Goal: Task Accomplishment & Management: Manage account settings

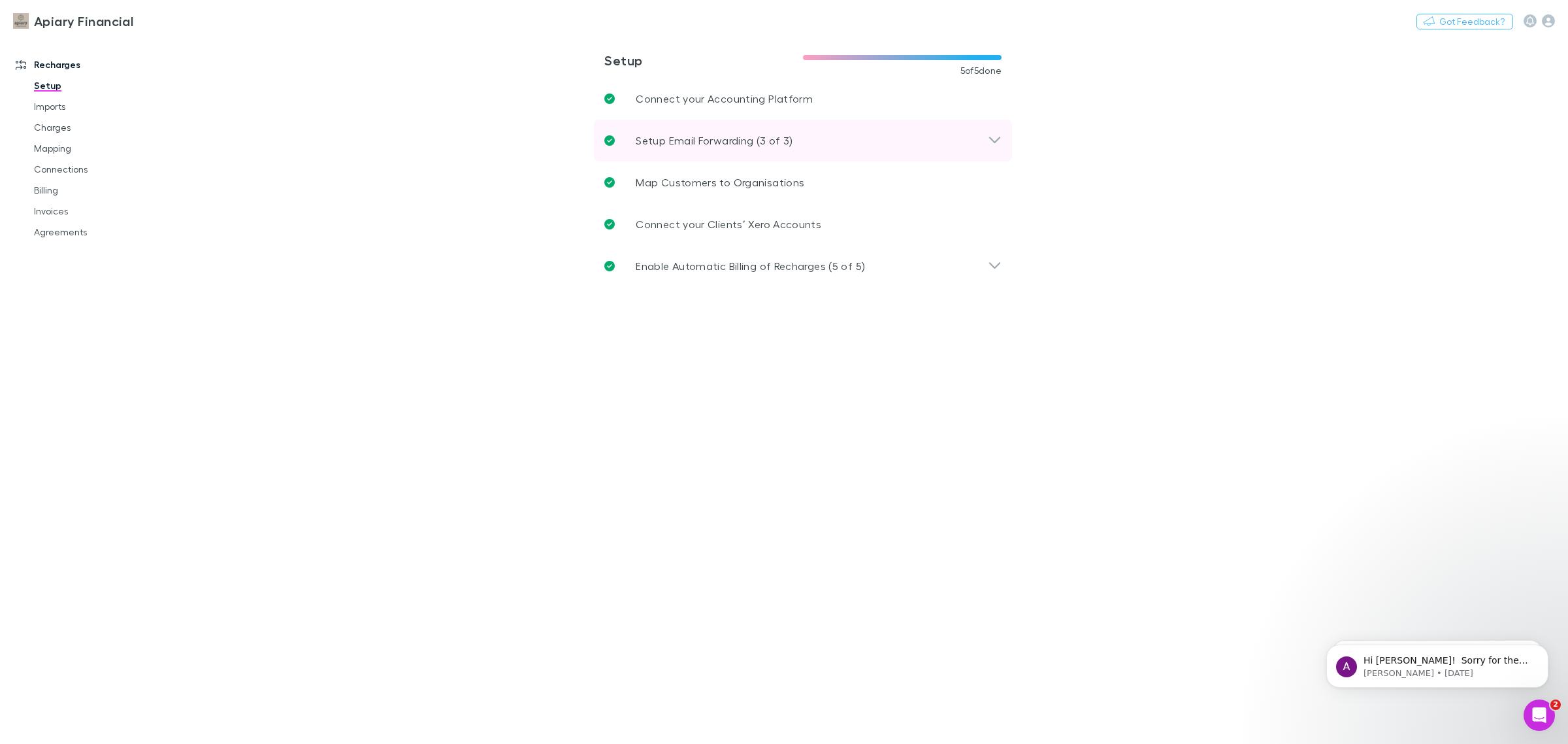
click at [991, 141] on icon at bounding box center [994, 140] width 14 height 16
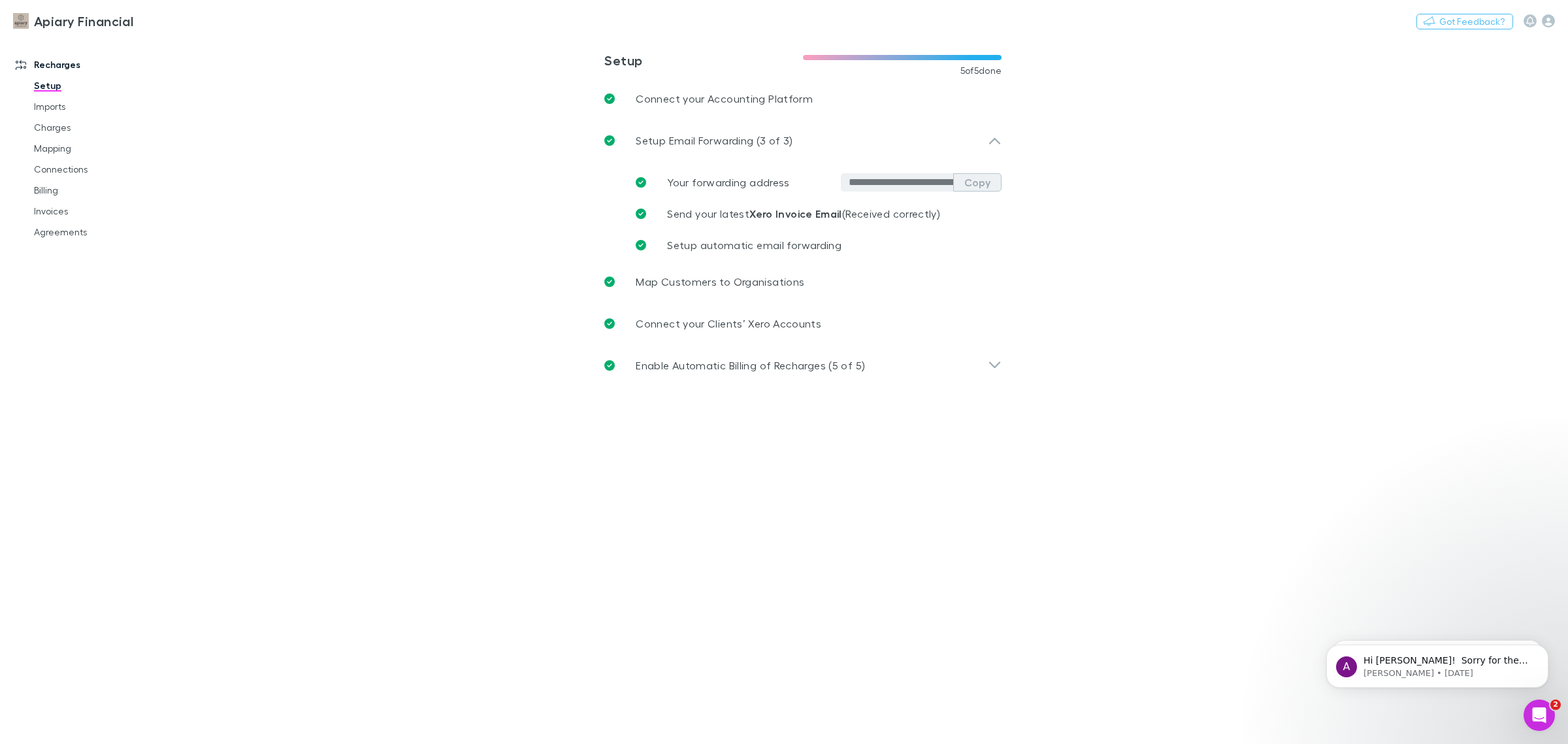
click at [980, 186] on button "Copy" at bounding box center [976, 182] width 48 height 18
click at [54, 213] on link "Invoices" at bounding box center [103, 211] width 163 height 21
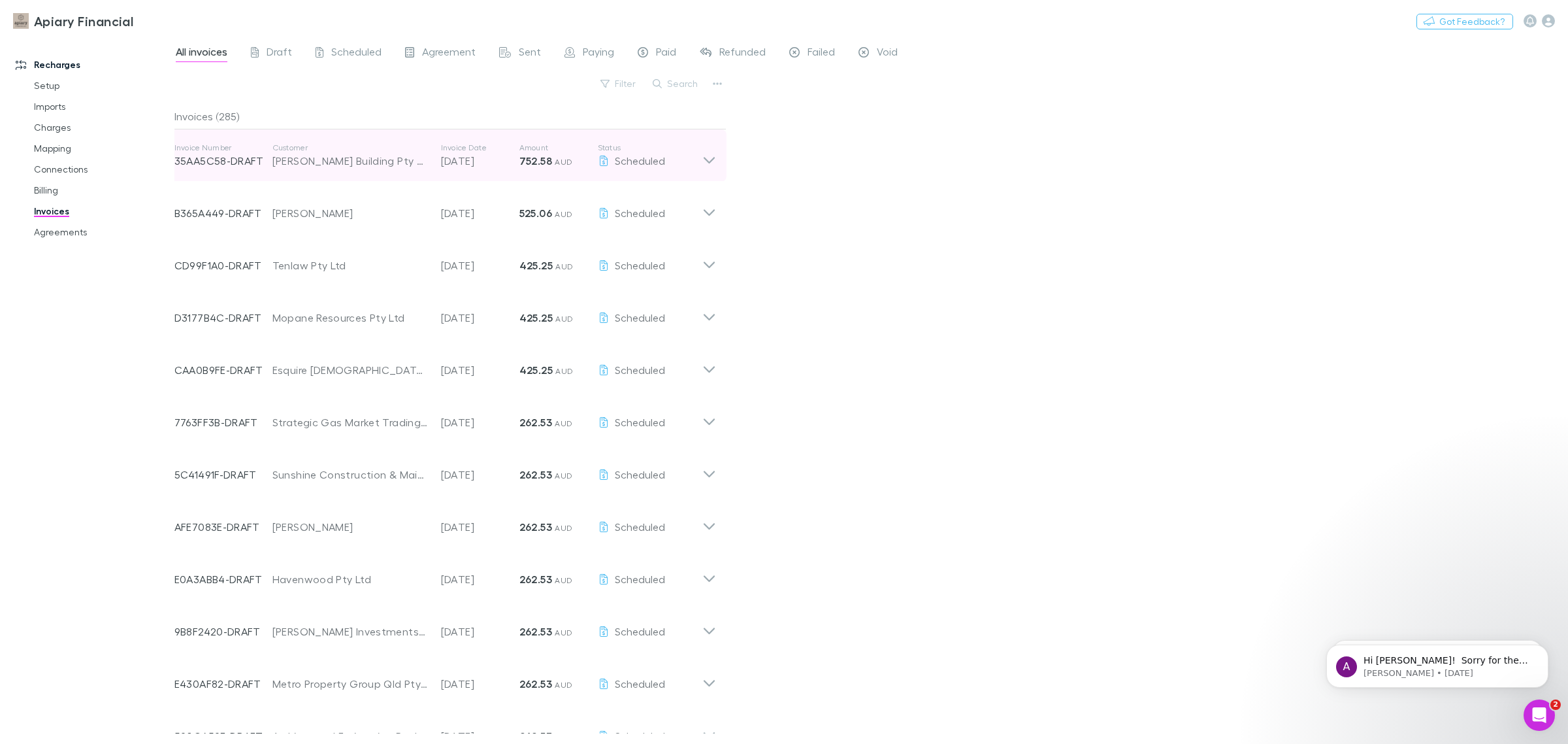
click at [709, 164] on icon at bounding box center [708, 155] width 14 height 26
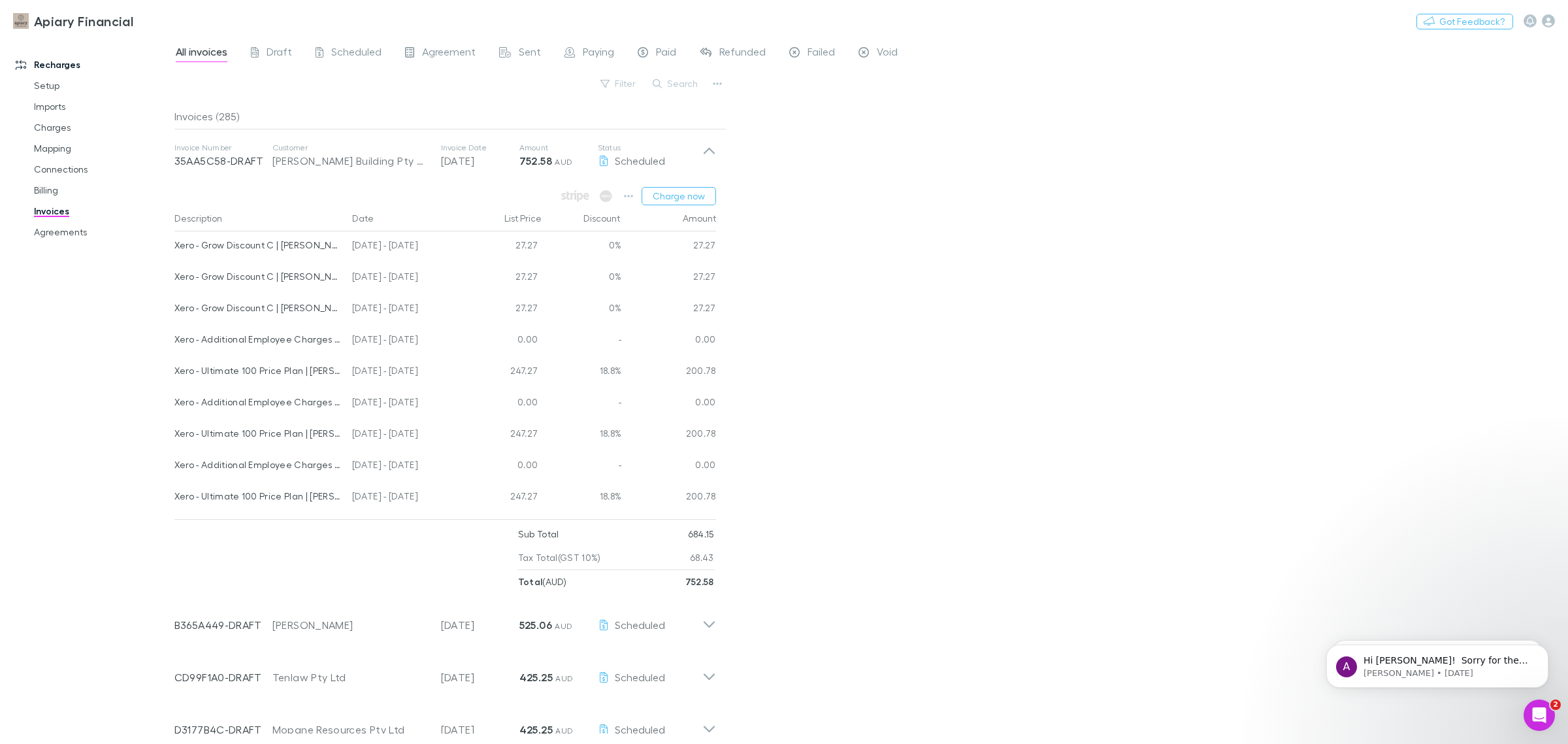
click at [883, 175] on div "All invoices Draft Scheduled Agreement Sent Paying Paid Refunded Failed Void Fi…" at bounding box center [870, 390] width 1393 height 707
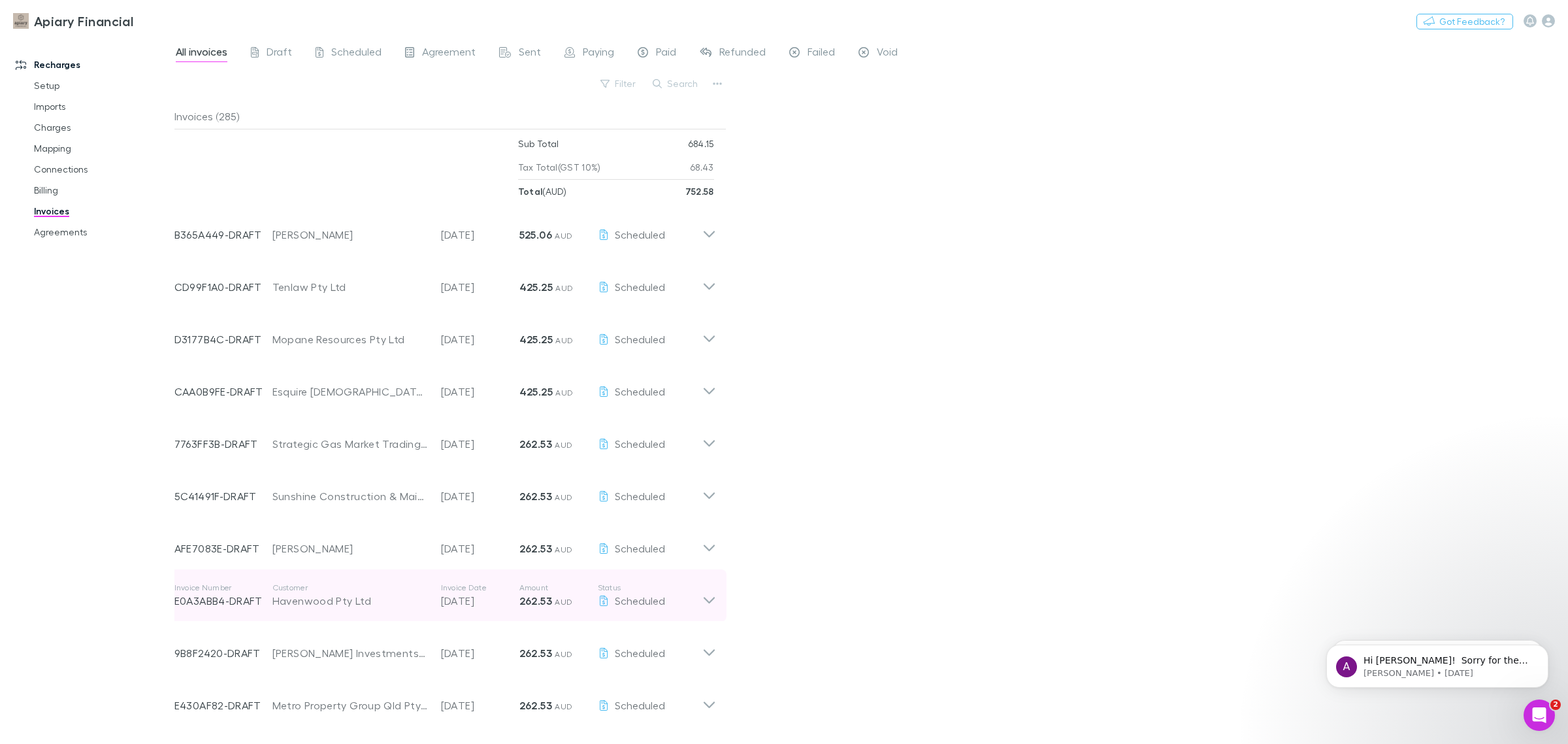
scroll to position [409, 0]
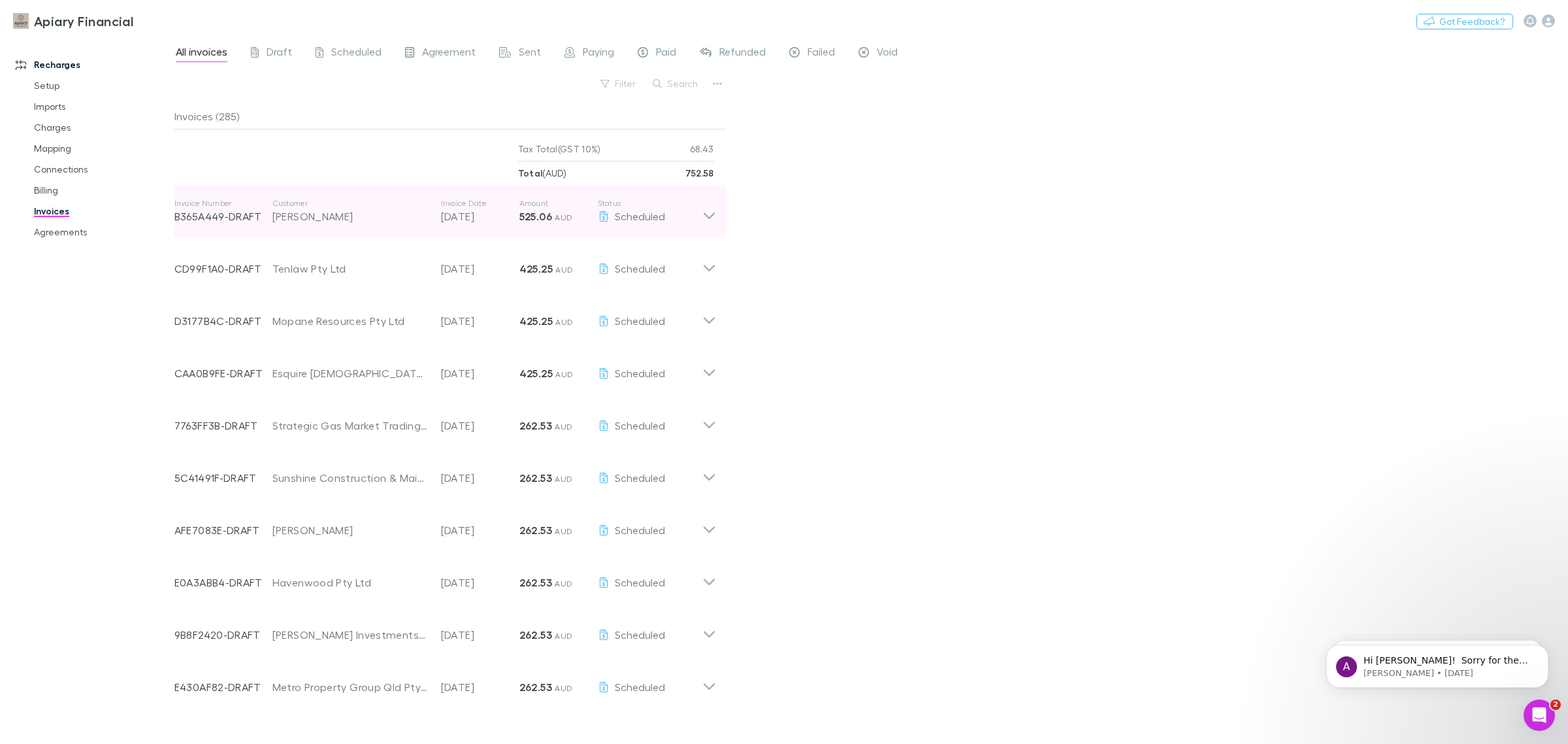
click at [711, 217] on icon at bounding box center [709, 216] width 11 height 7
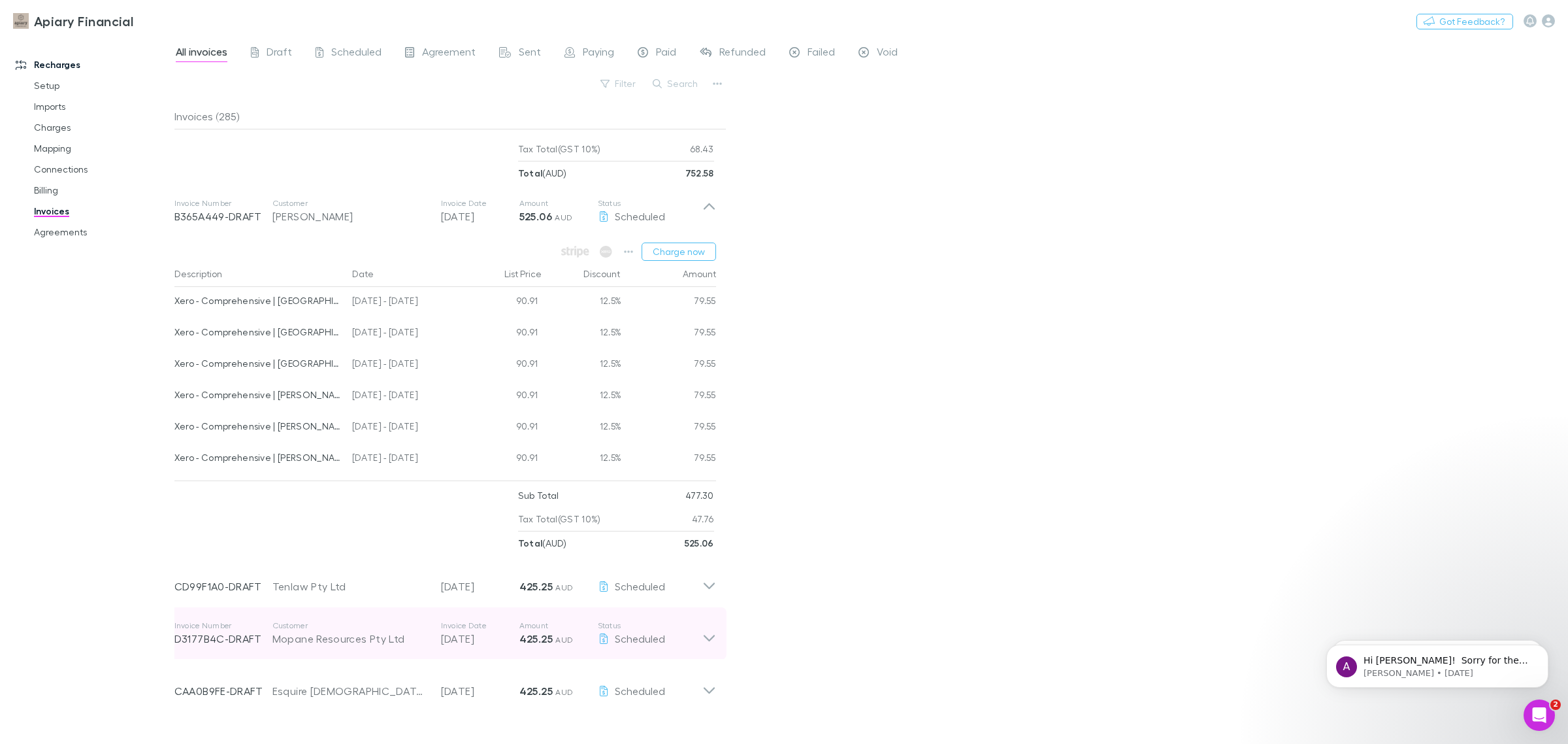
click at [712, 635] on icon at bounding box center [708, 634] width 14 height 26
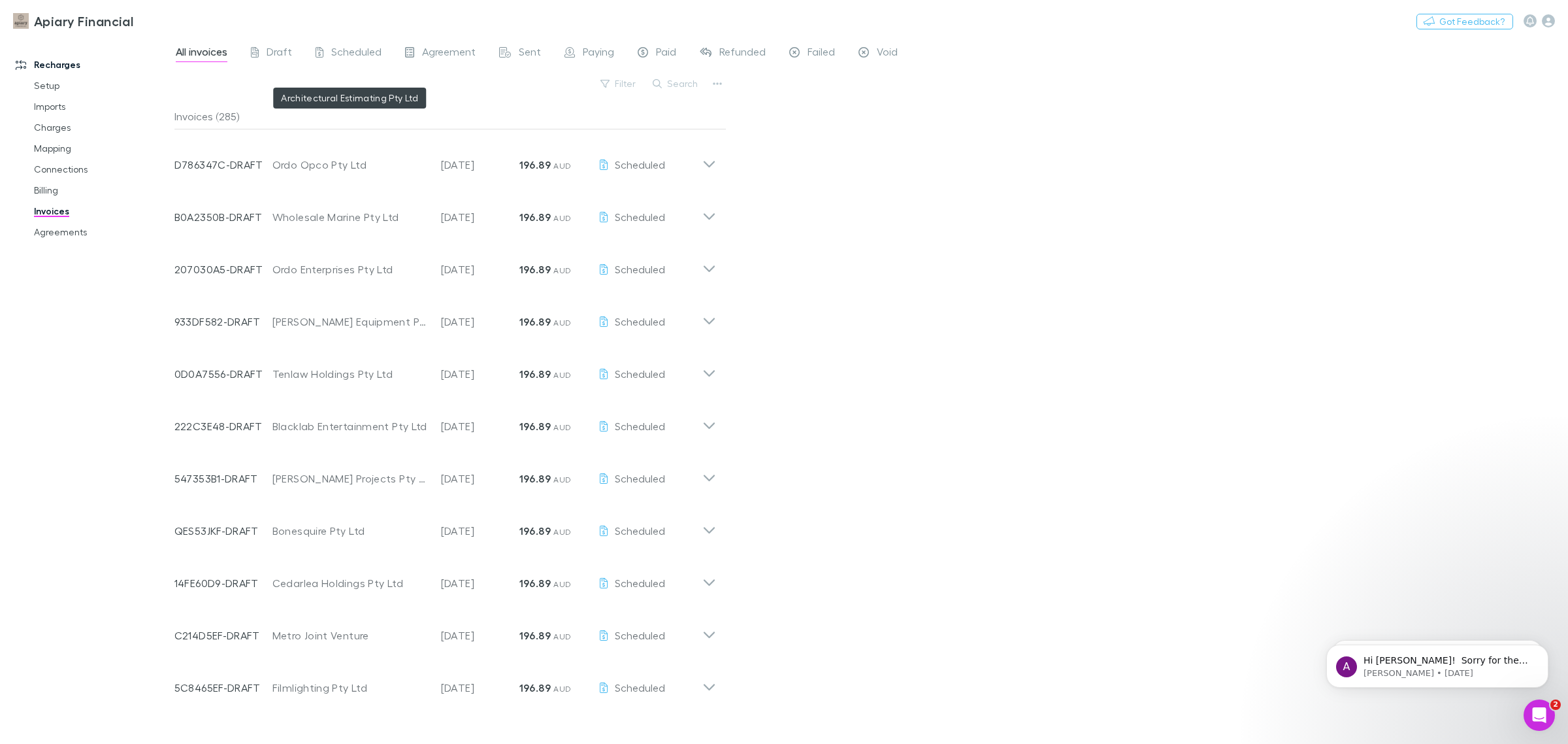
scroll to position [1634, 0]
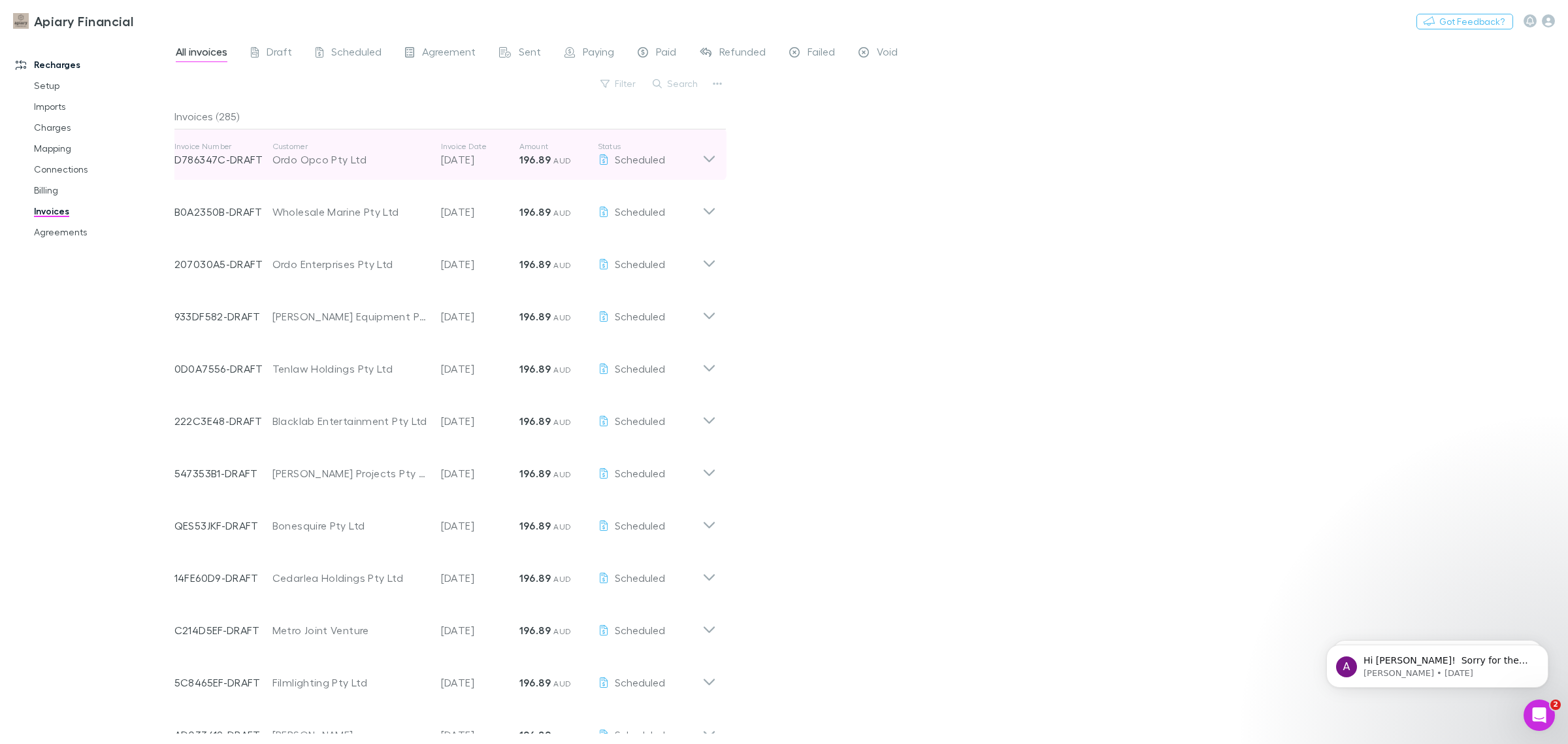
click at [705, 159] on icon at bounding box center [709, 159] width 11 height 7
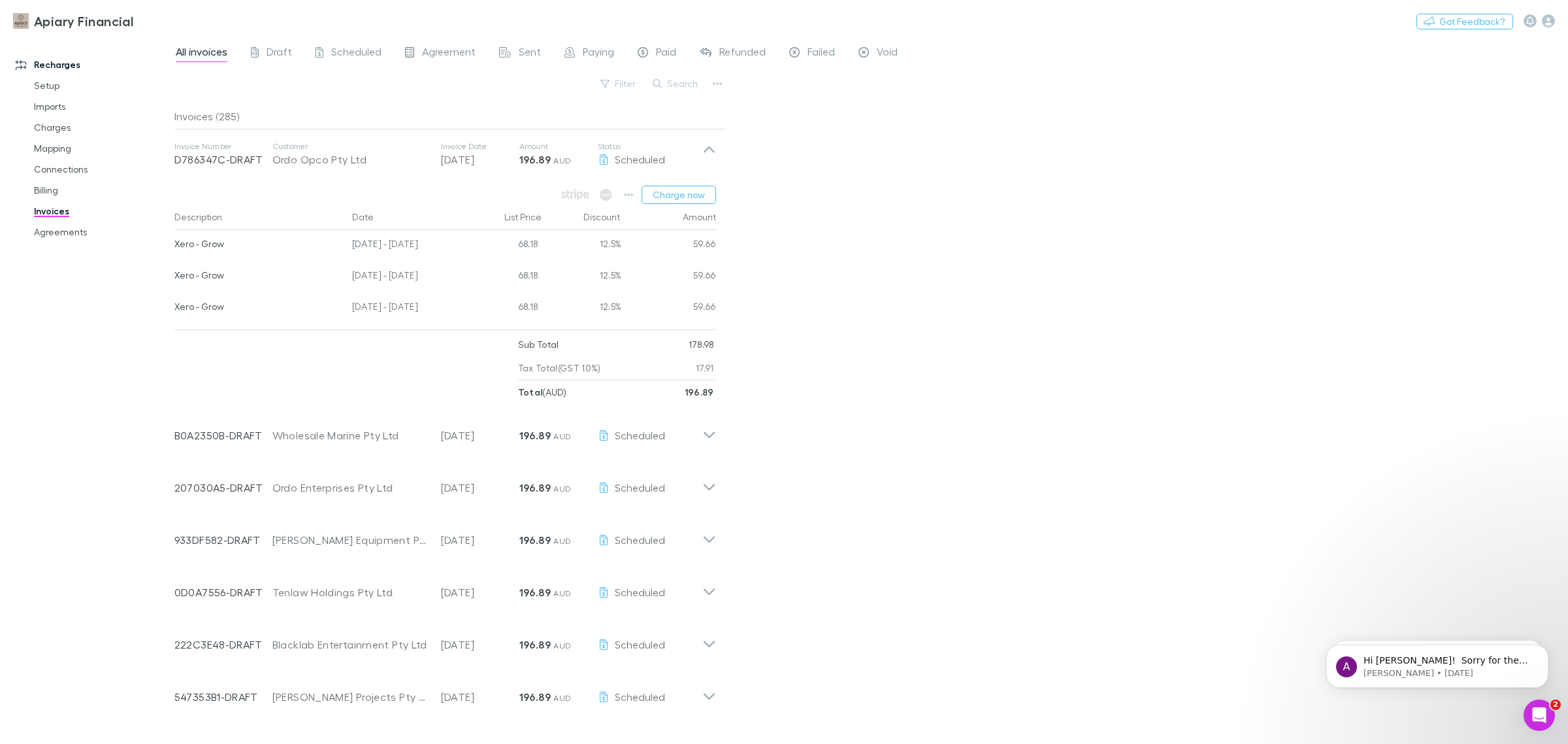
click at [89, 370] on div "Recharges Setup Imports Charges Mapping Connections Billing Invoices Agreements" at bounding box center [93, 388] width 187 height 694
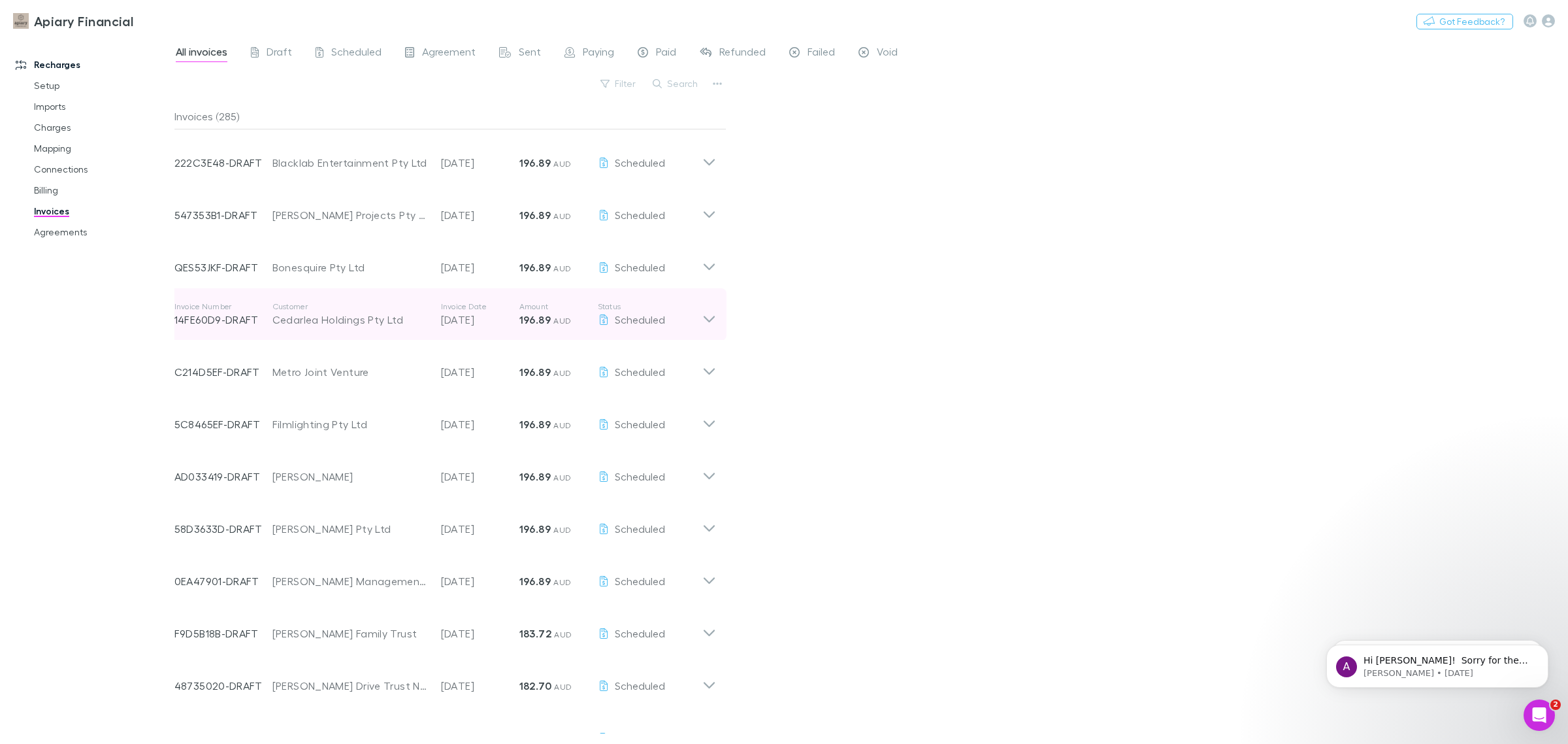
scroll to position [2124, 0]
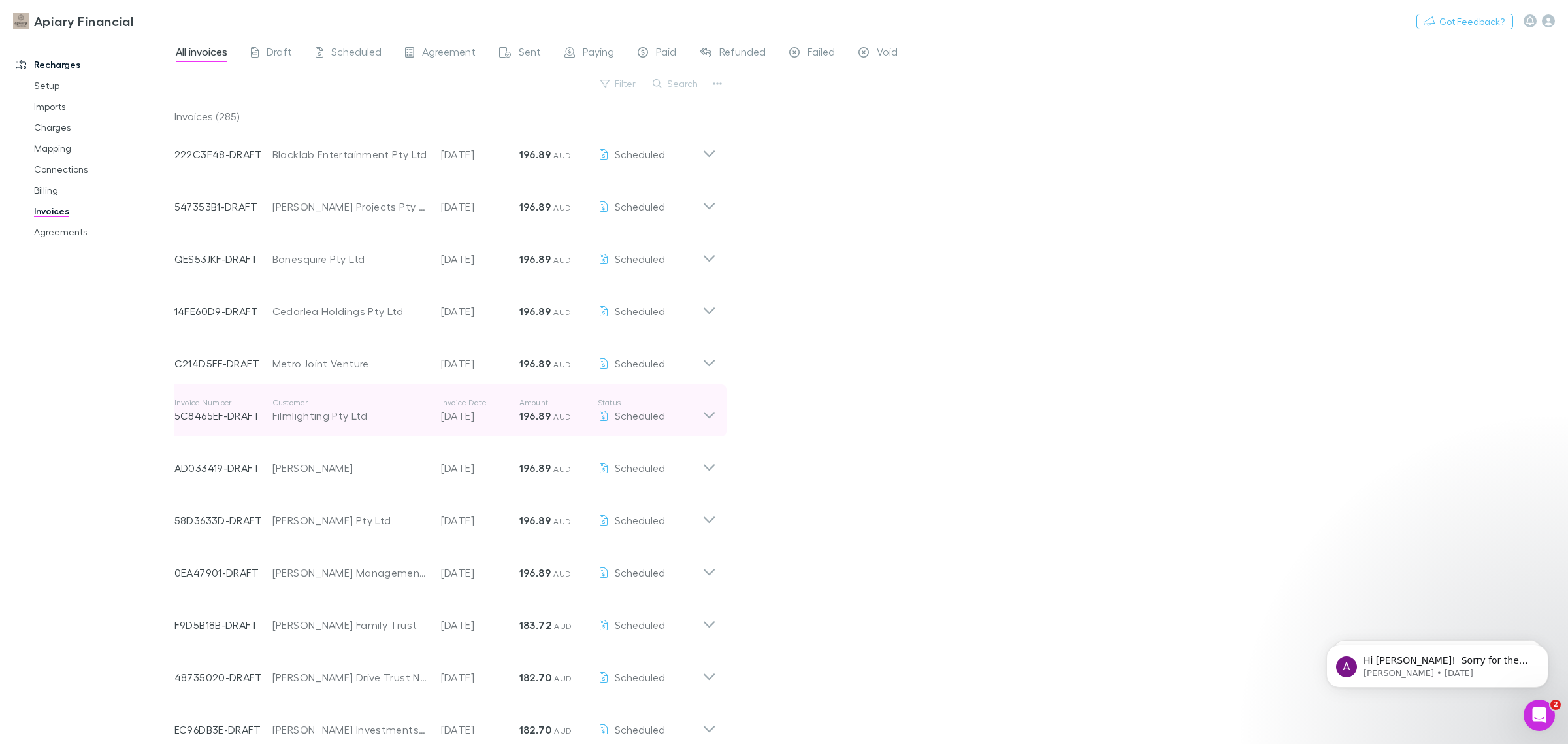
click at [708, 415] on icon at bounding box center [708, 410] width 14 height 26
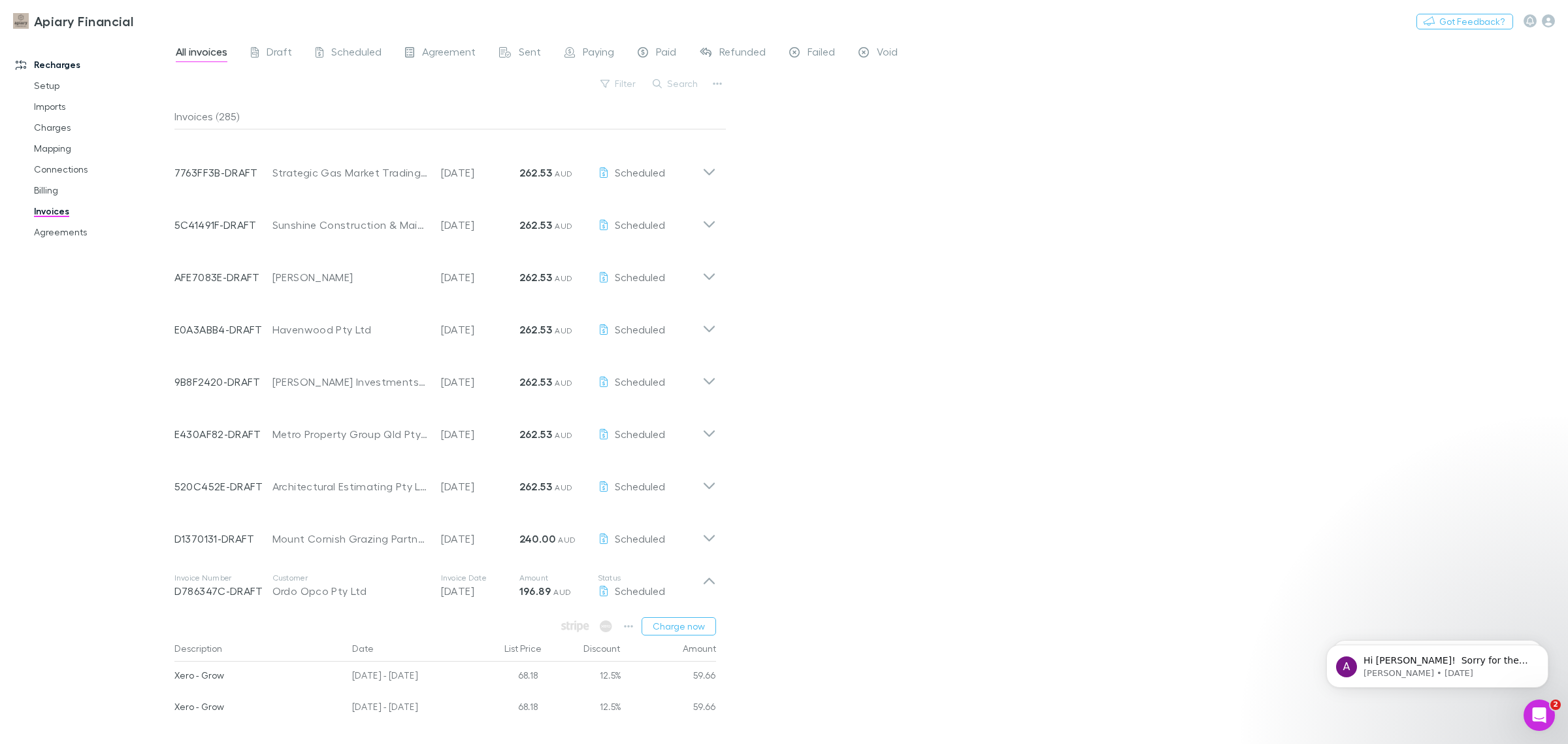
scroll to position [980, 0]
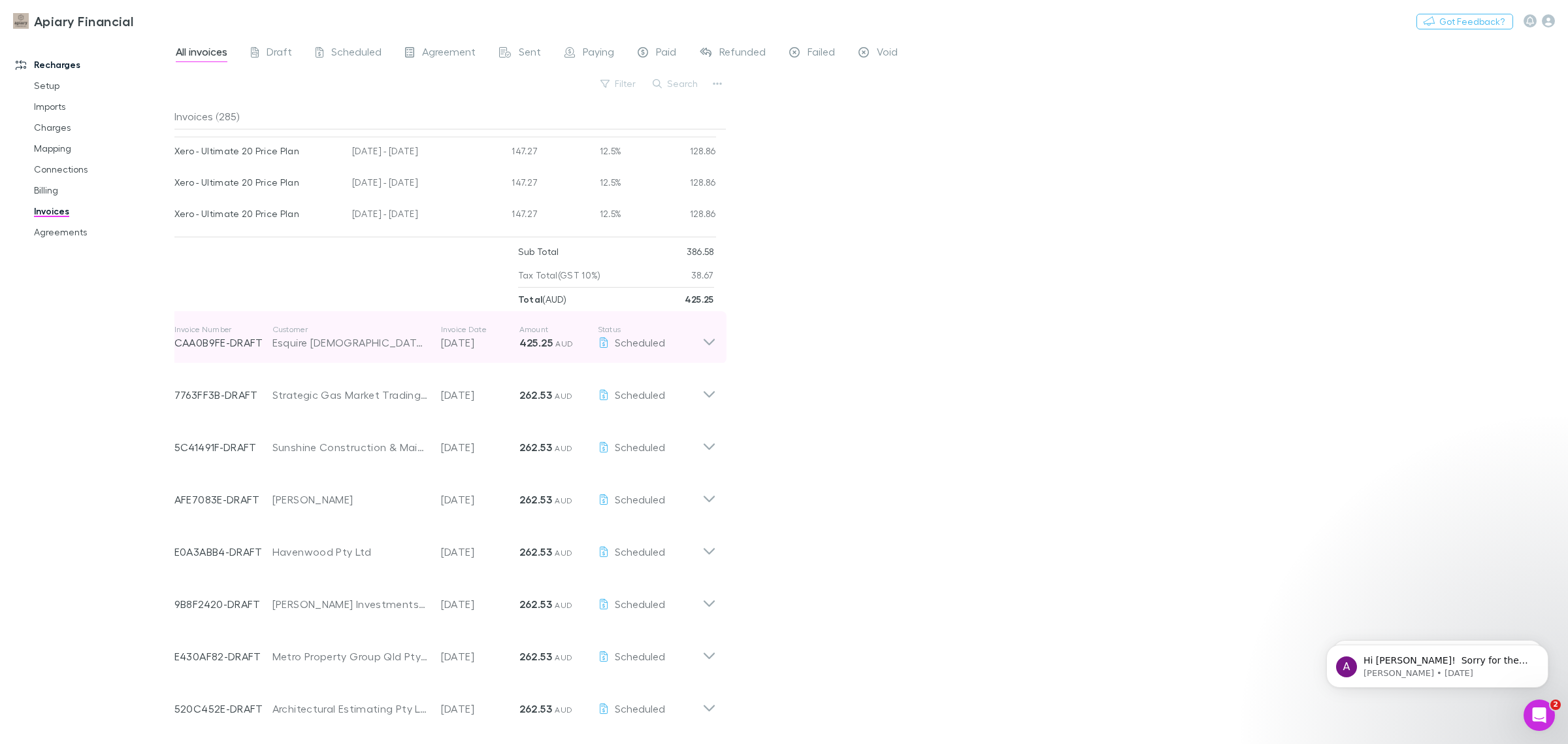
click at [708, 342] on icon at bounding box center [708, 338] width 14 height 26
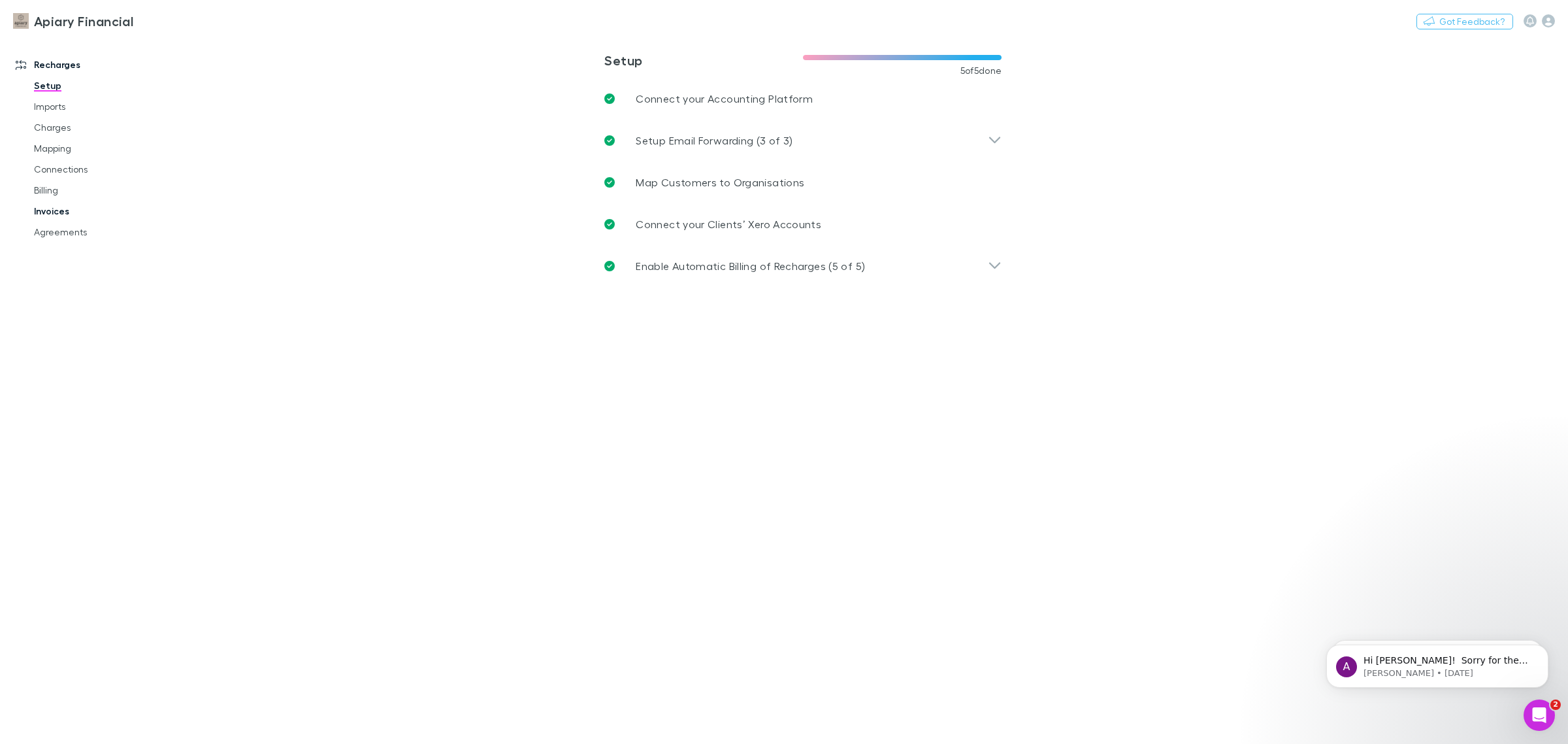
click at [60, 211] on link "Invoices" at bounding box center [103, 211] width 163 height 21
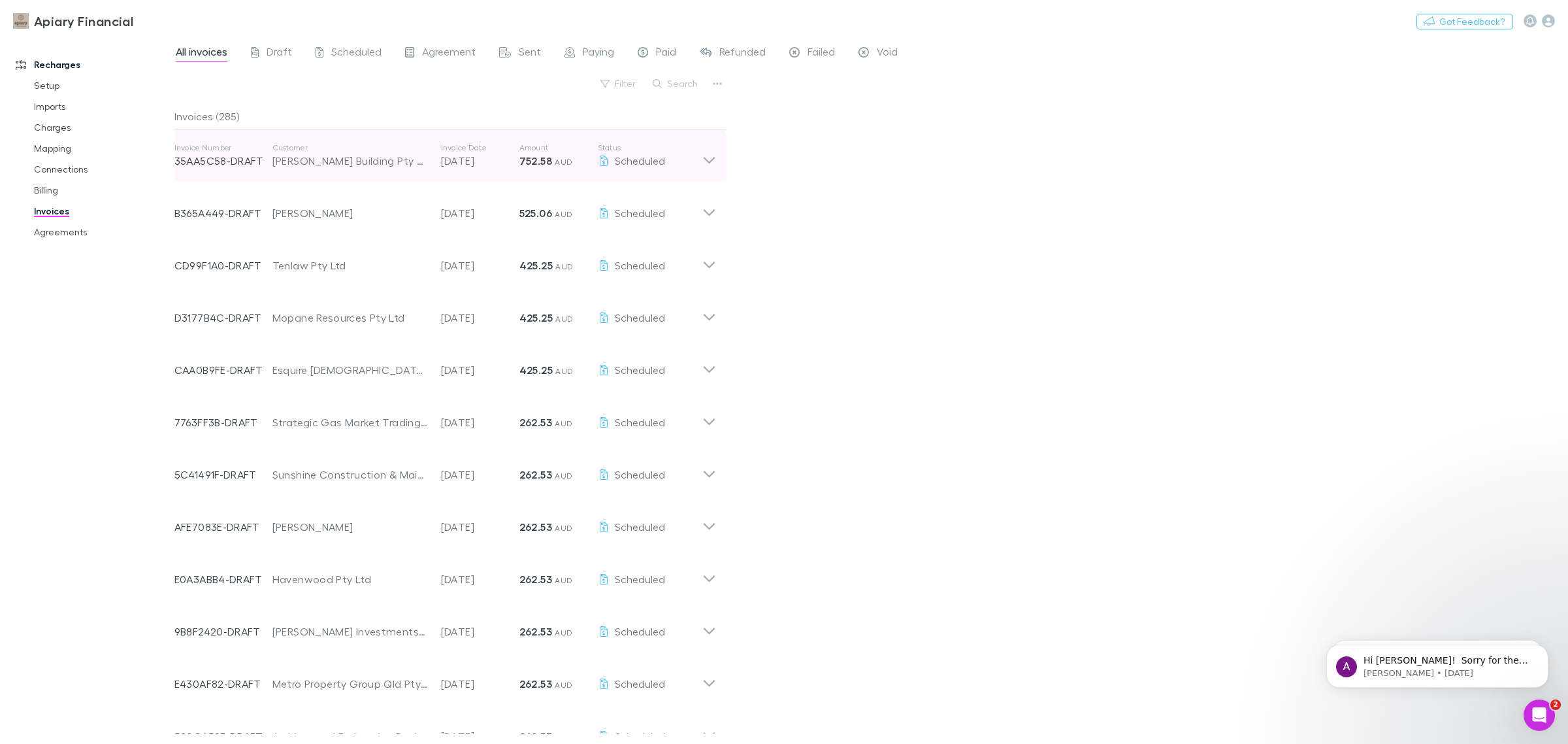
click at [708, 161] on icon at bounding box center [708, 155] width 14 height 26
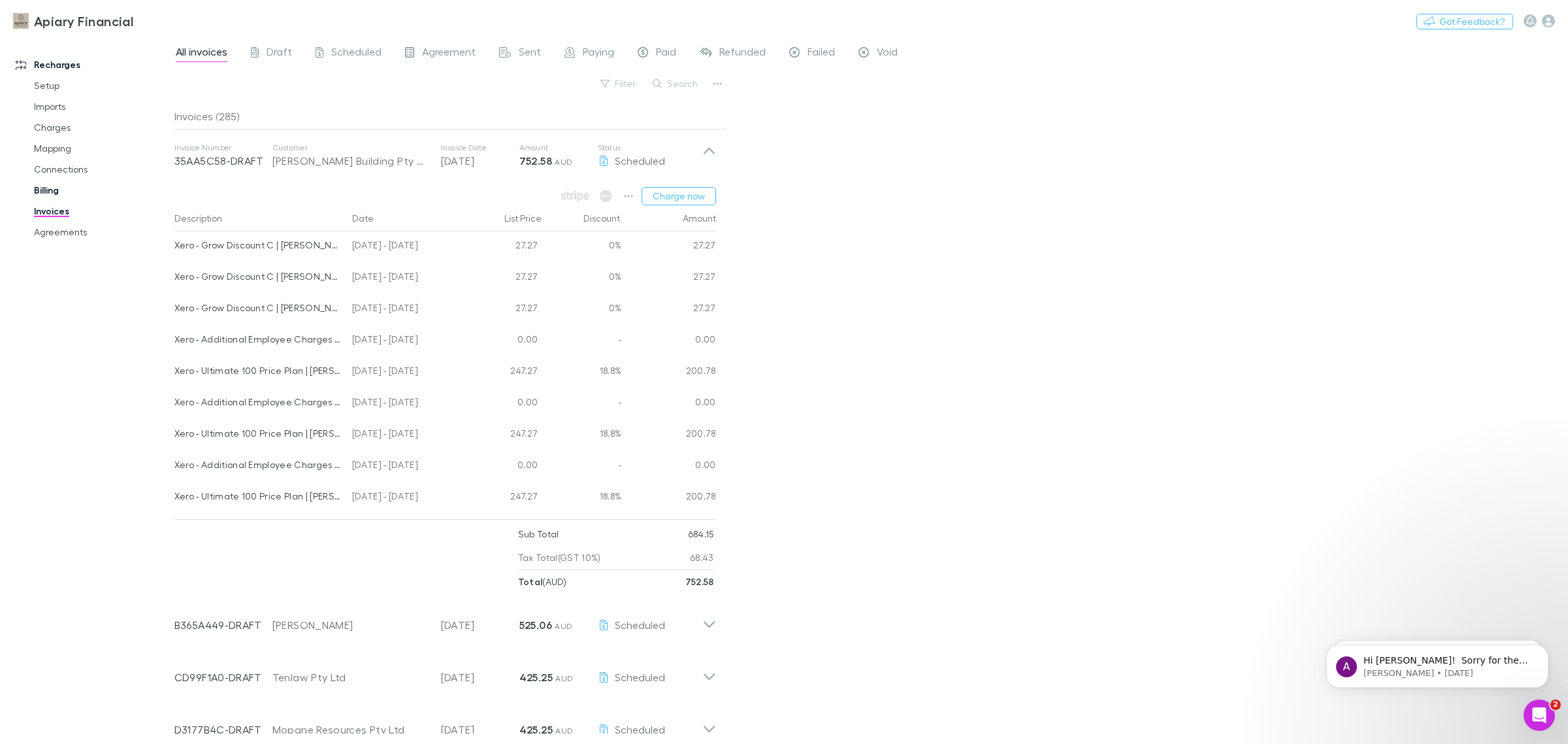
click at [59, 190] on link "Billing" at bounding box center [103, 190] width 163 height 21
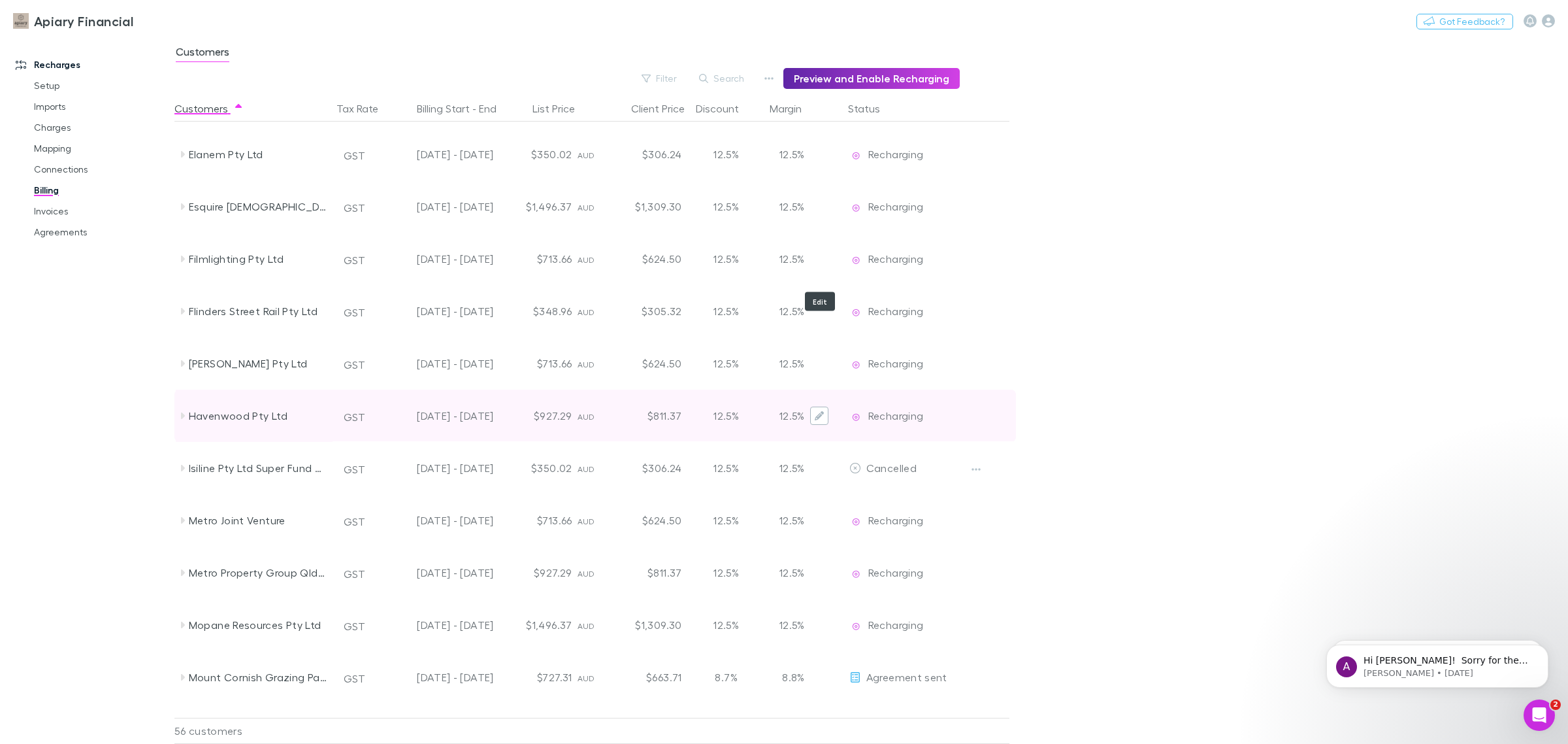
scroll to position [1634, 0]
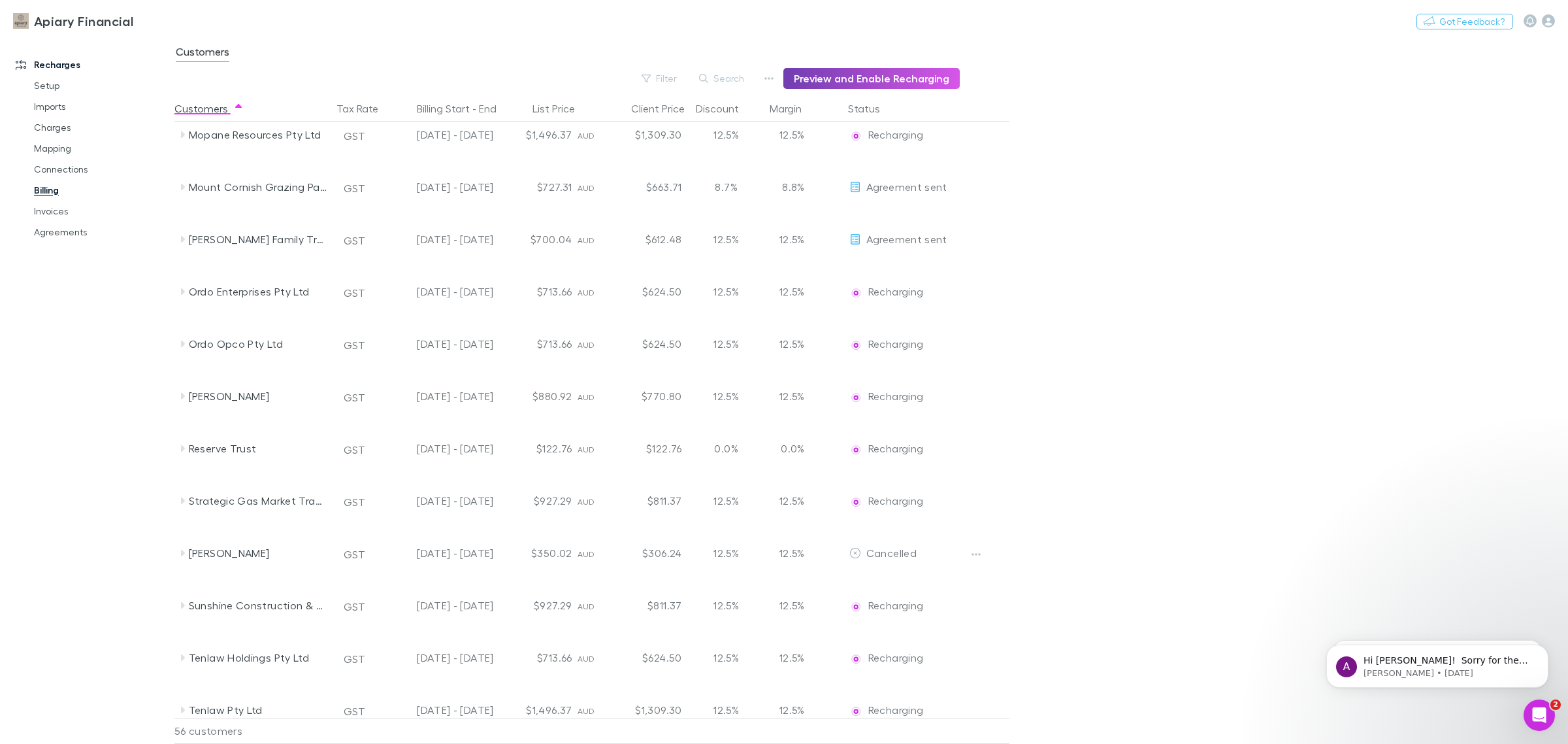
click at [847, 77] on button "Preview and Enable Recharging" at bounding box center [871, 78] width 176 height 21
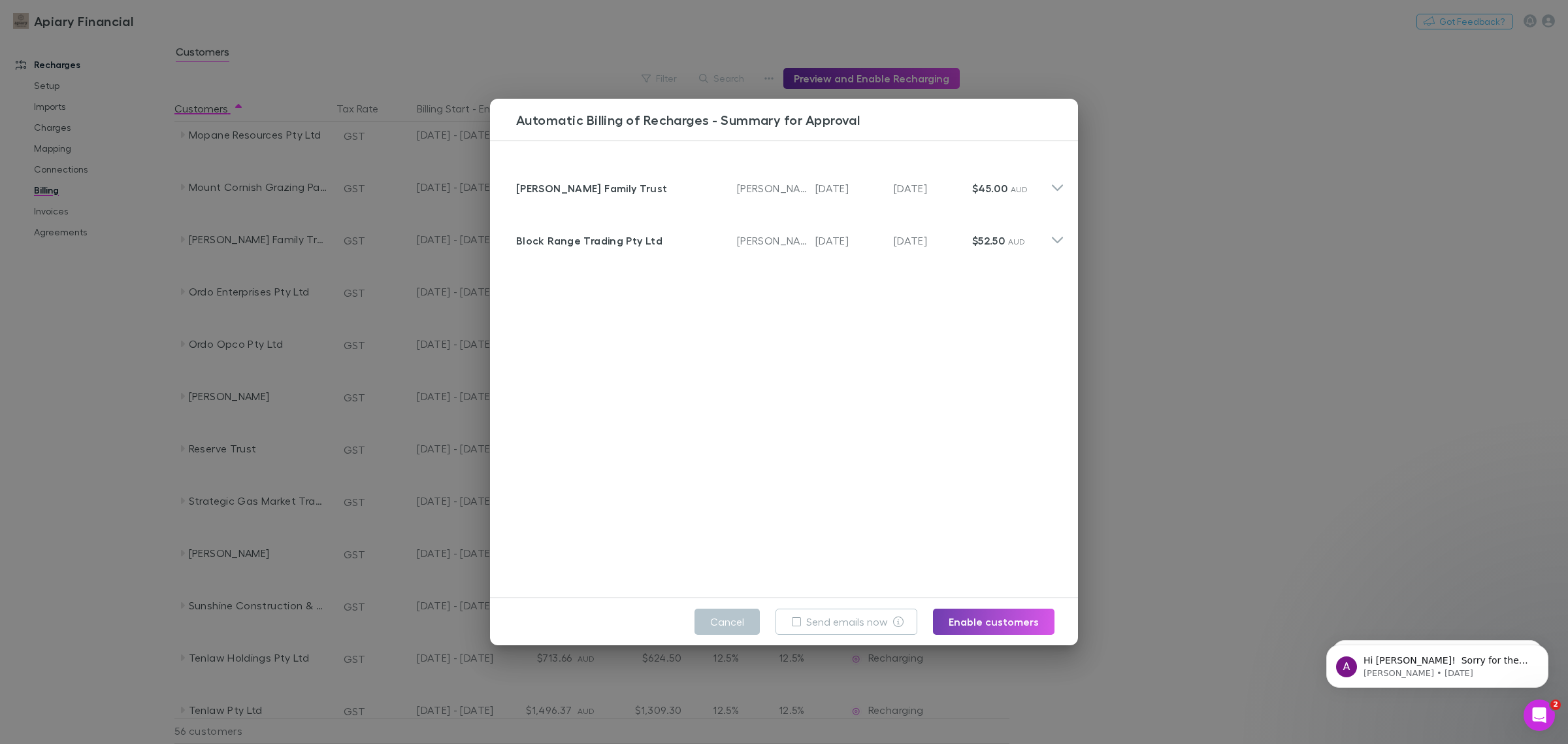
click at [1004, 617] on button "Enable customers" at bounding box center [994, 621] width 122 height 26
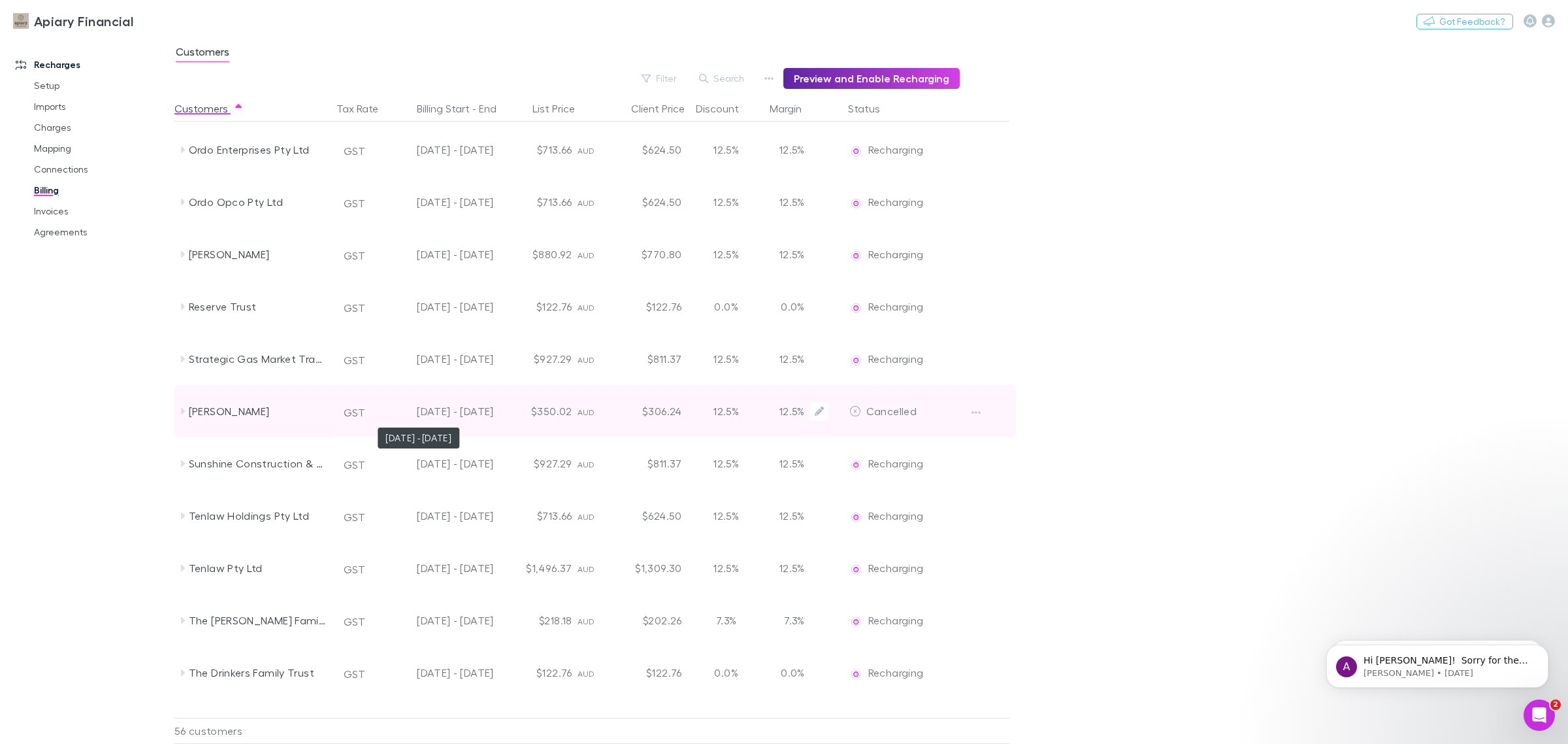
scroll to position [1797, 0]
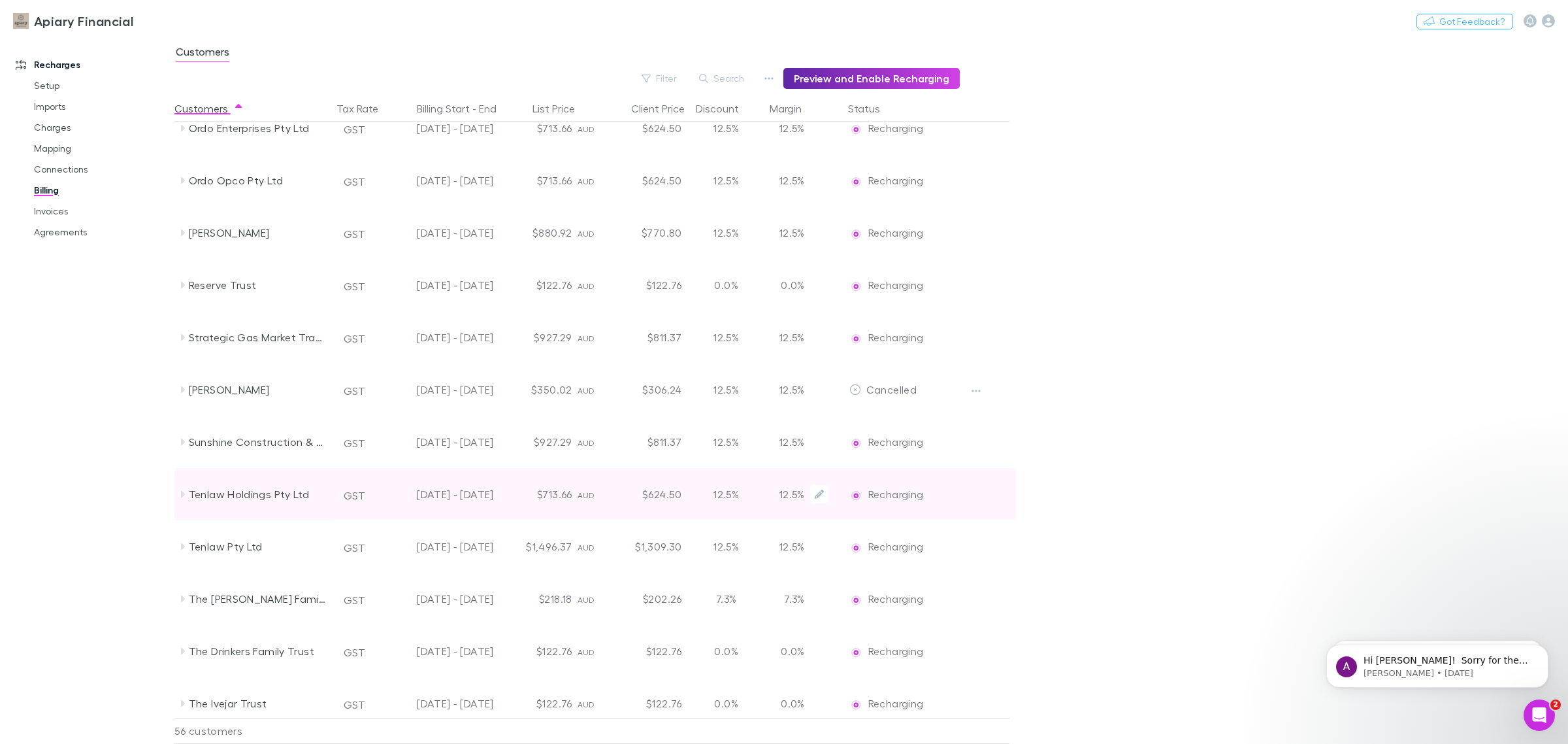
click at [216, 495] on div "Tenlaw Holdings Pty Ltd" at bounding box center [257, 494] width 138 height 52
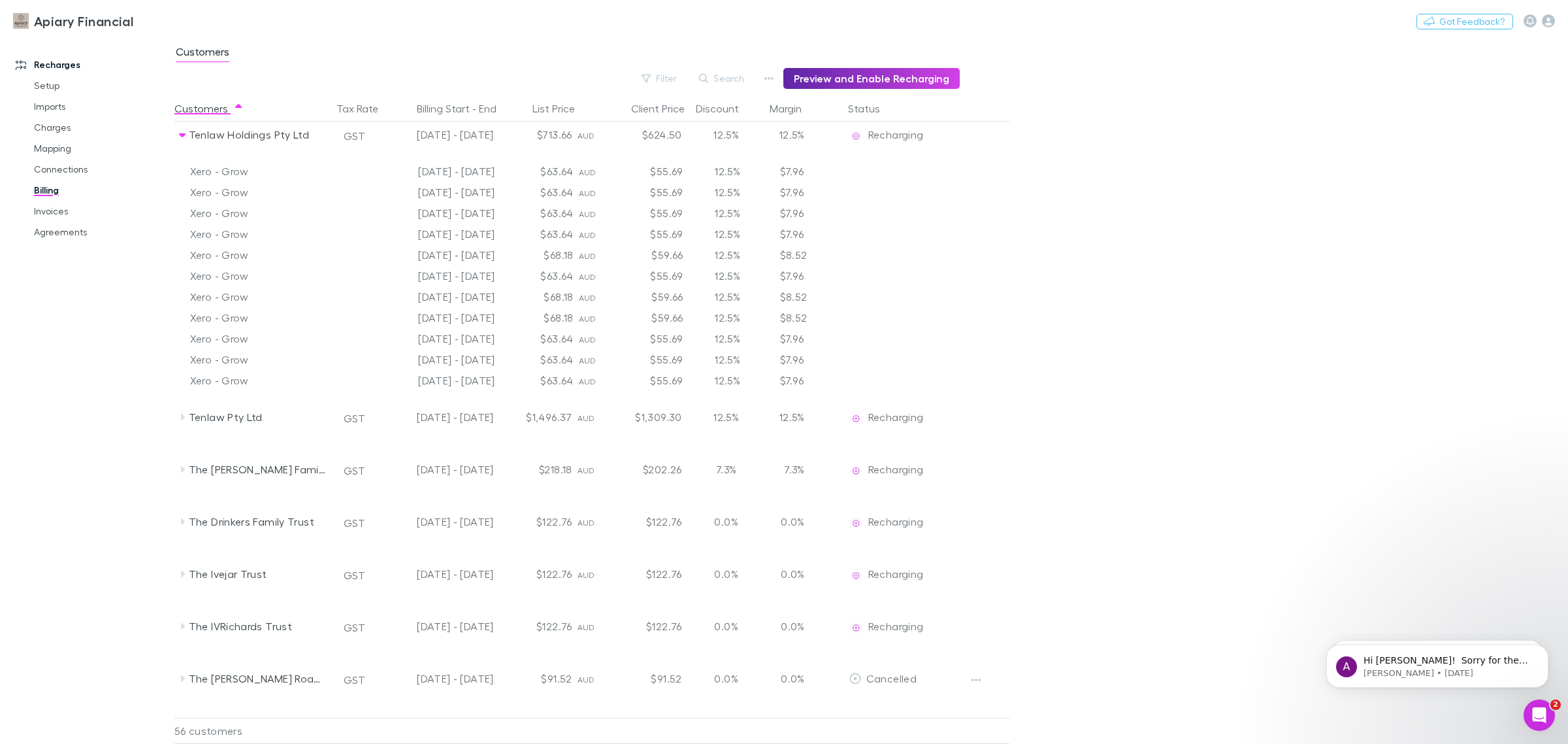
scroll to position [2206, 0]
click at [49, 213] on link "Invoices" at bounding box center [103, 211] width 163 height 21
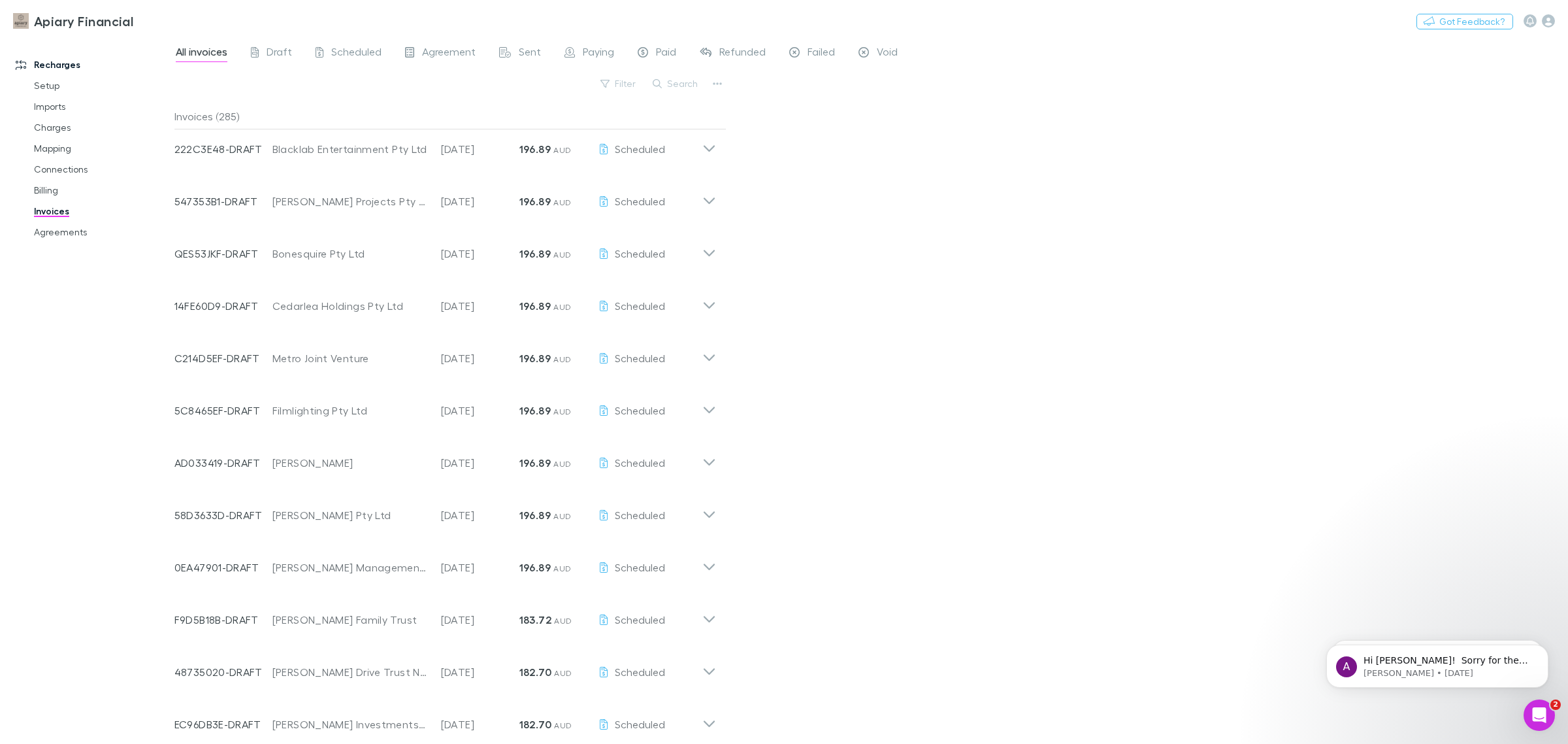
scroll to position [983, 0]
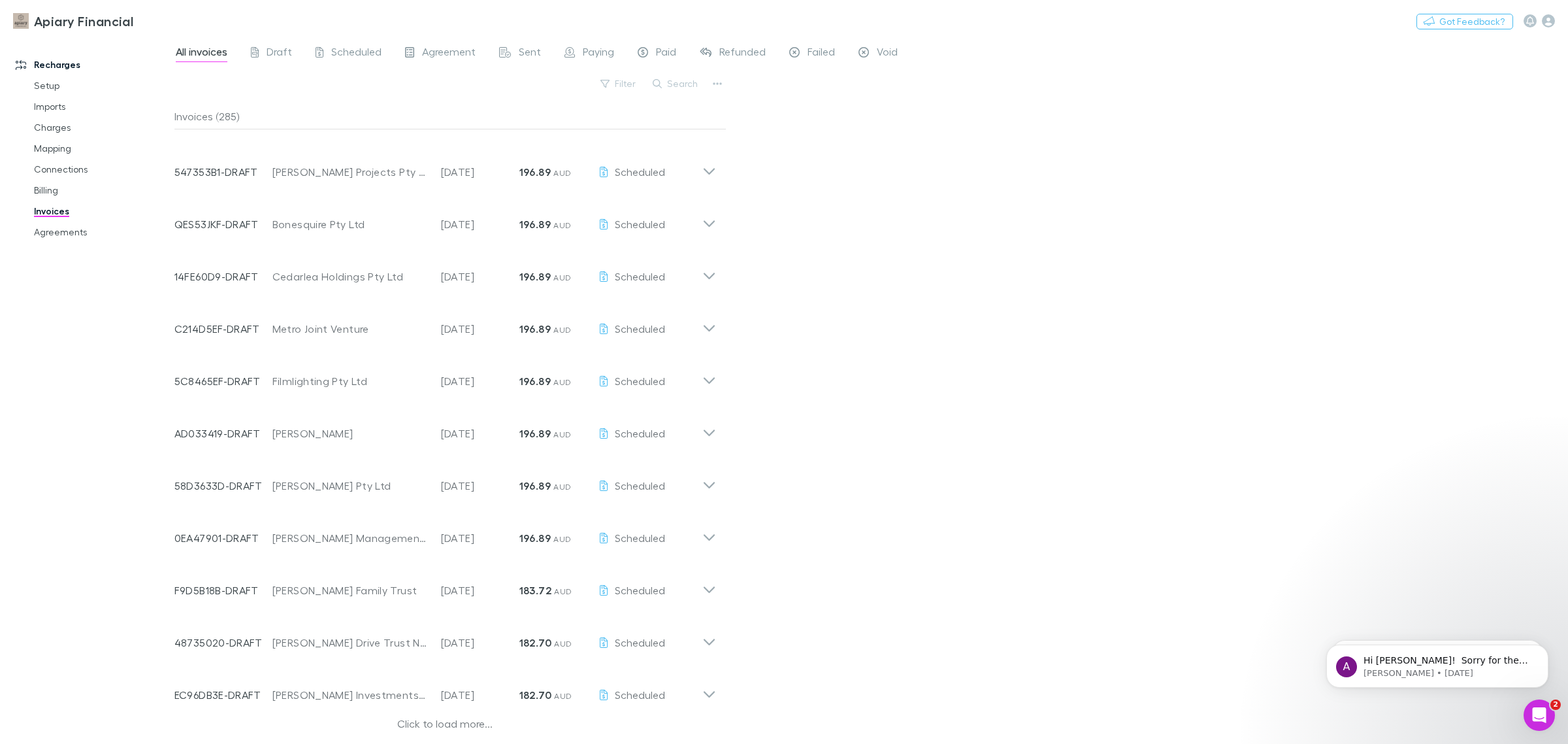
click at [210, 56] on span "All invoices" at bounding box center [201, 53] width 51 height 17
click at [531, 56] on span "Sent" at bounding box center [529, 53] width 22 height 17
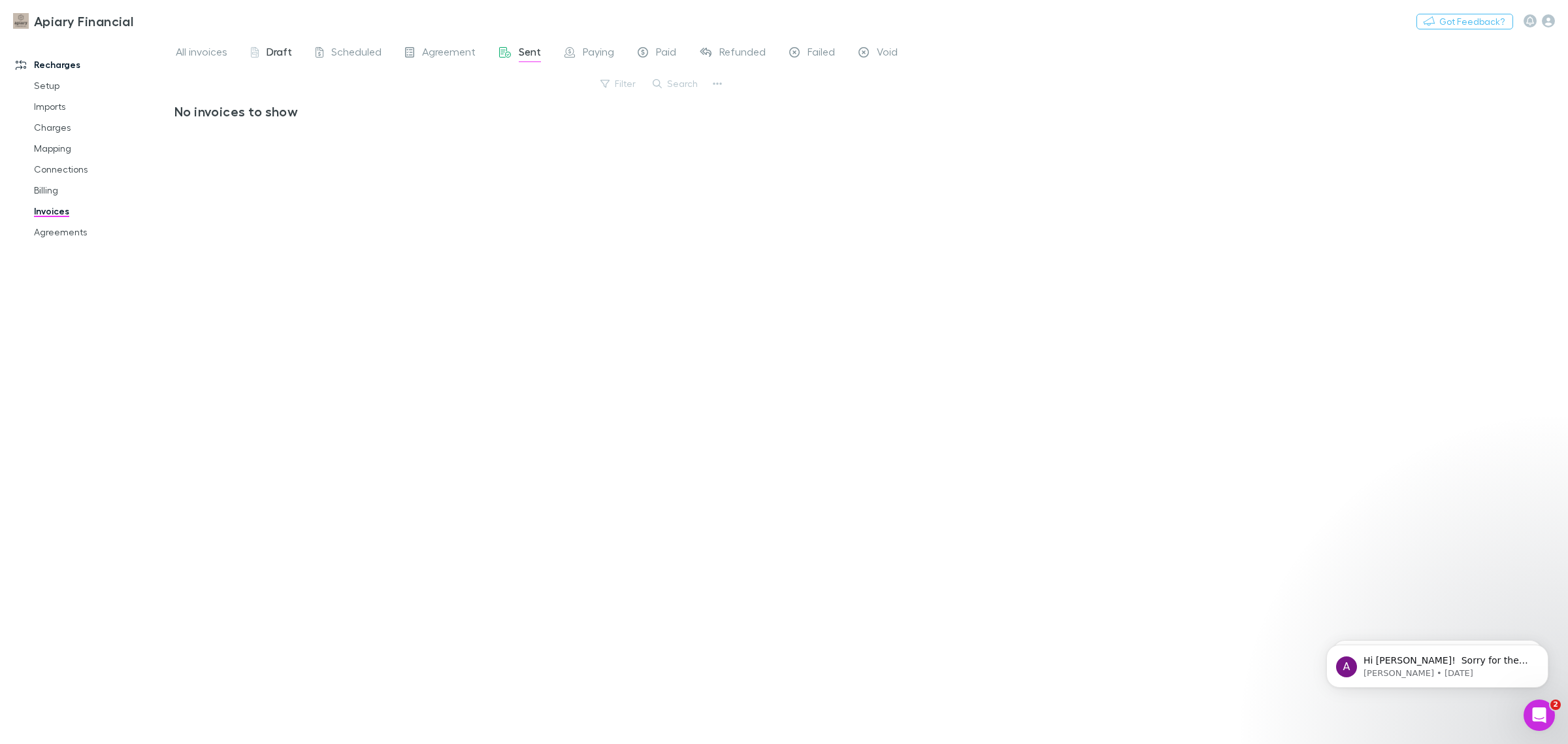
click at [268, 52] on span "Draft" at bounding box center [279, 53] width 25 height 17
click at [347, 50] on span "Scheduled" at bounding box center [356, 53] width 51 height 17
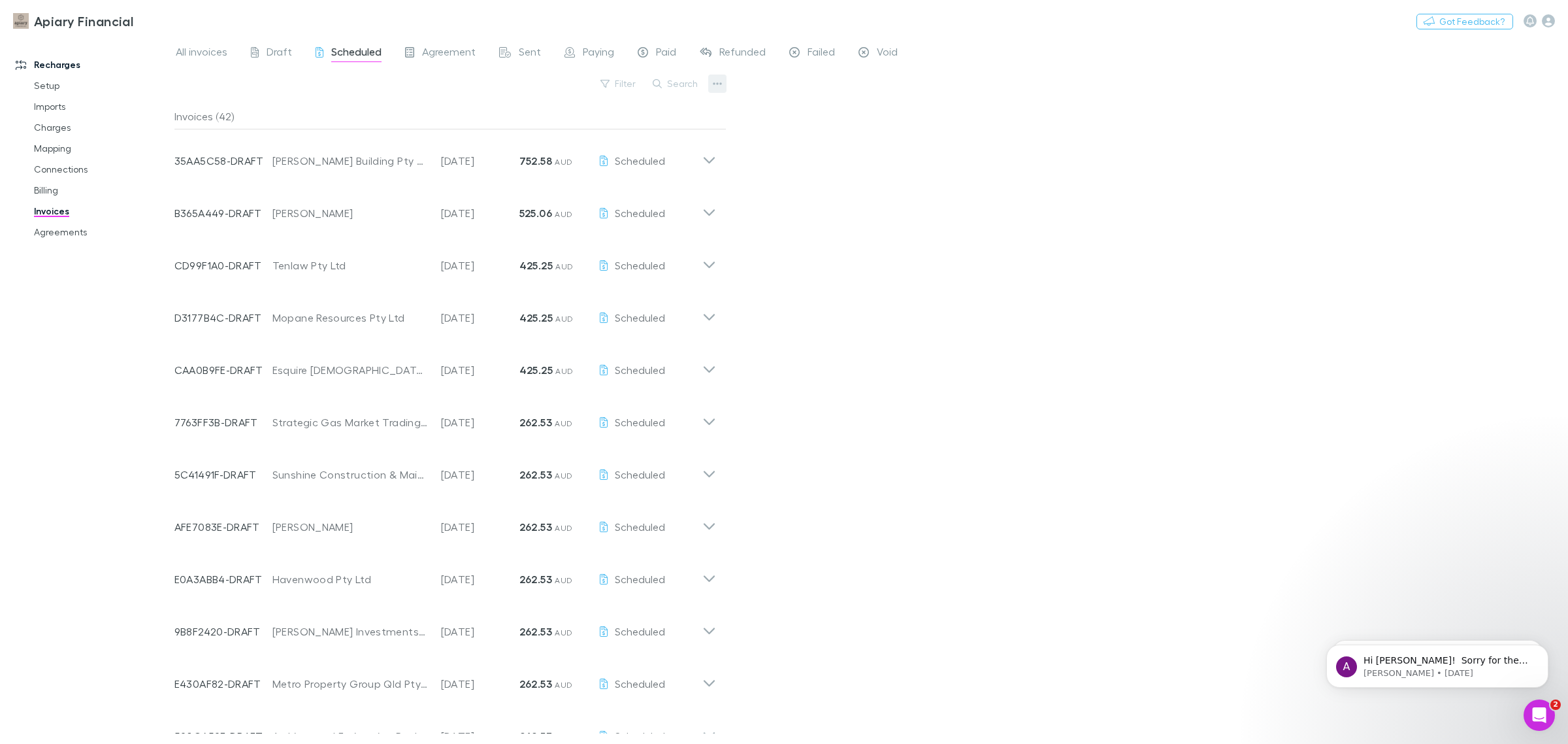
click at [716, 85] on icon "button" at bounding box center [717, 83] width 9 height 11
click at [606, 125] on p "Export invoices" at bounding box center [637, 126] width 159 height 16
